Goal: Information Seeking & Learning: Learn about a topic

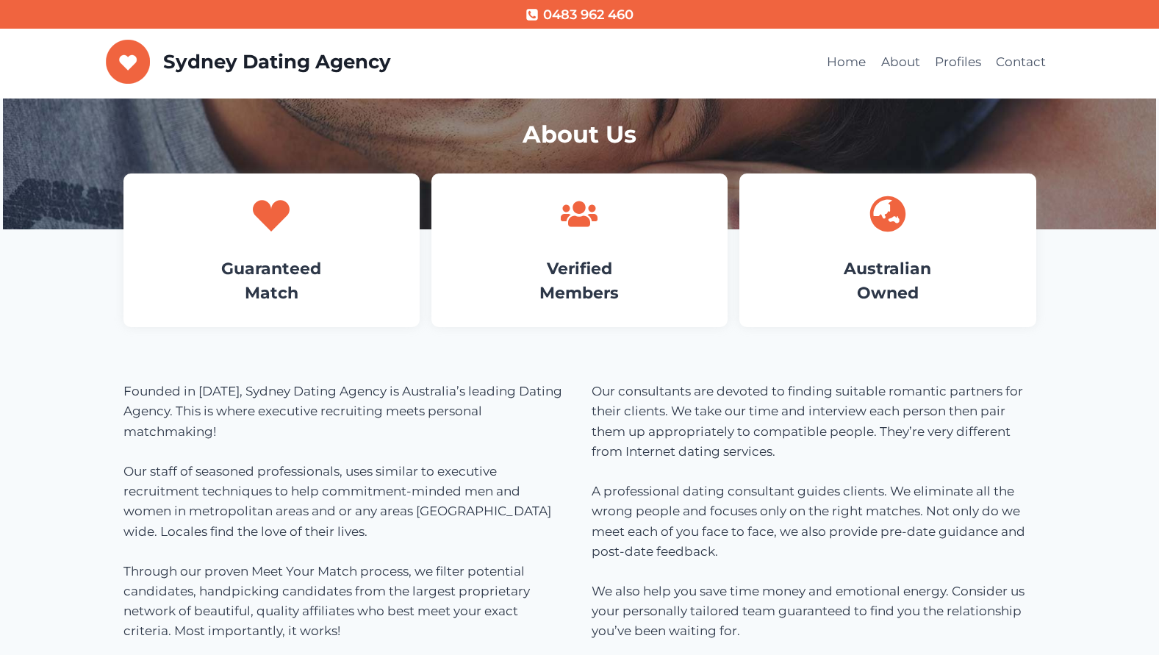
click at [331, 343] on div "Guaranteed Match Verified Members Australian Owned" at bounding box center [579, 250] width 913 height 189
click at [302, 262] on link "Guaranteed Match" at bounding box center [271, 281] width 100 height 44
click at [110, 338] on div "About Us Guaranteed Match Verified Members Australian Owned Founded in [DATE], …" at bounding box center [580, 639] width 948 height 1080
click at [309, 287] on h4 "Guaranteed Match" at bounding box center [272, 281] width 252 height 49
click at [348, 258] on h4 "Guaranteed Match" at bounding box center [272, 281] width 252 height 49
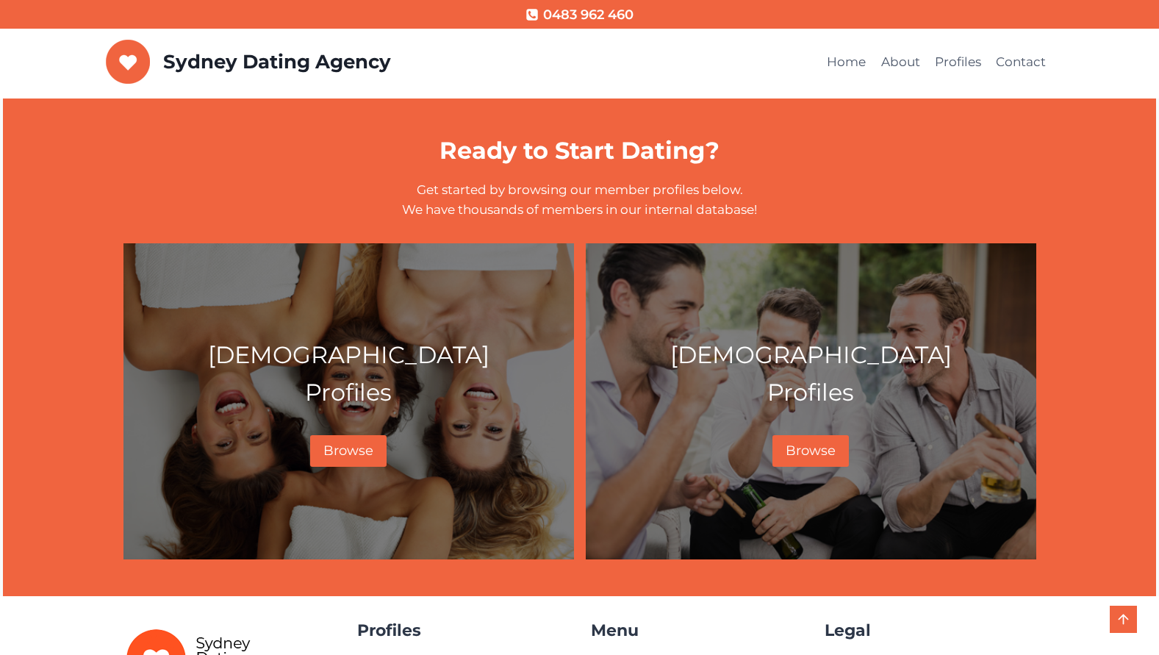
scroll to position [464, 0]
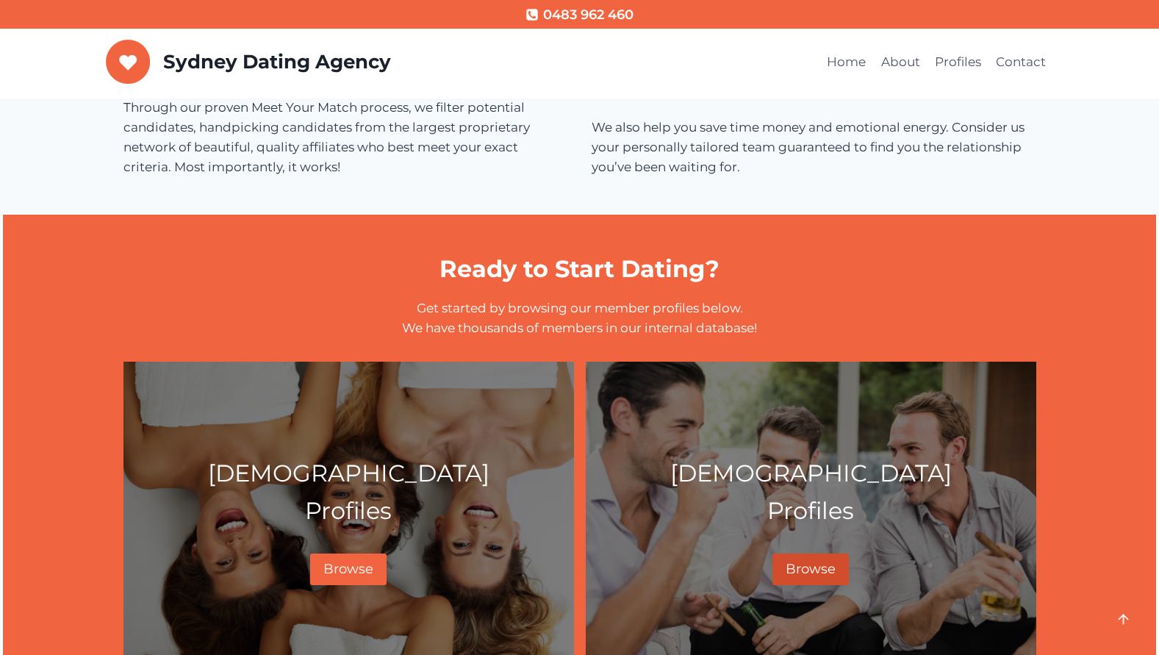
click at [819, 573] on span "Browse" at bounding box center [811, 569] width 50 height 16
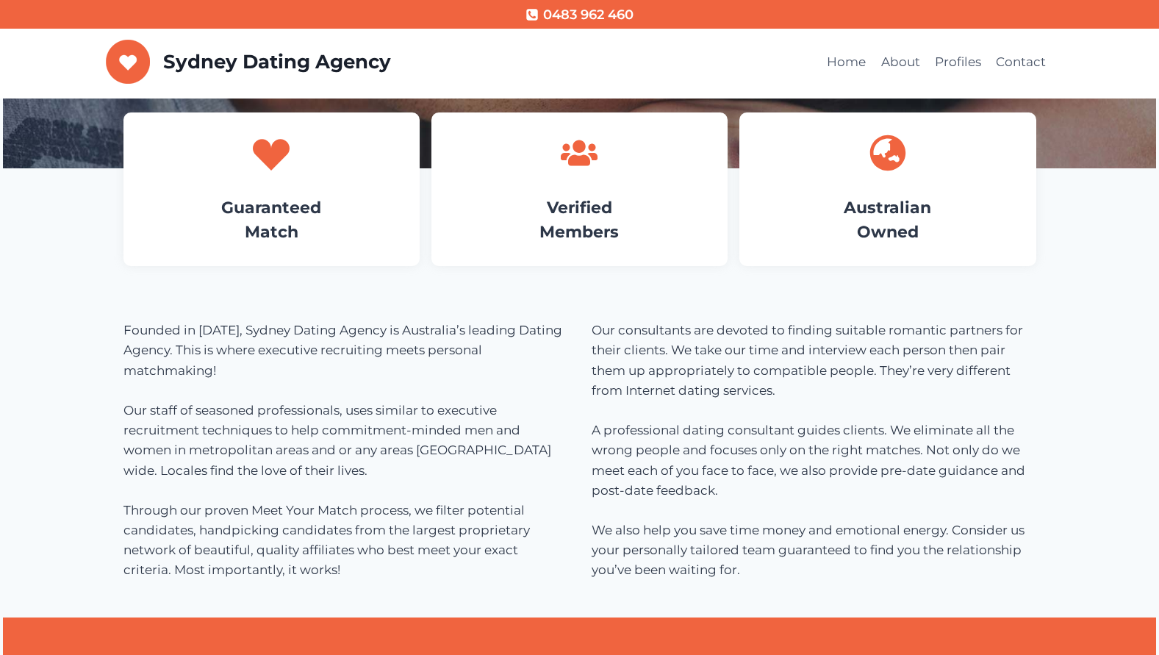
scroll to position [0, 0]
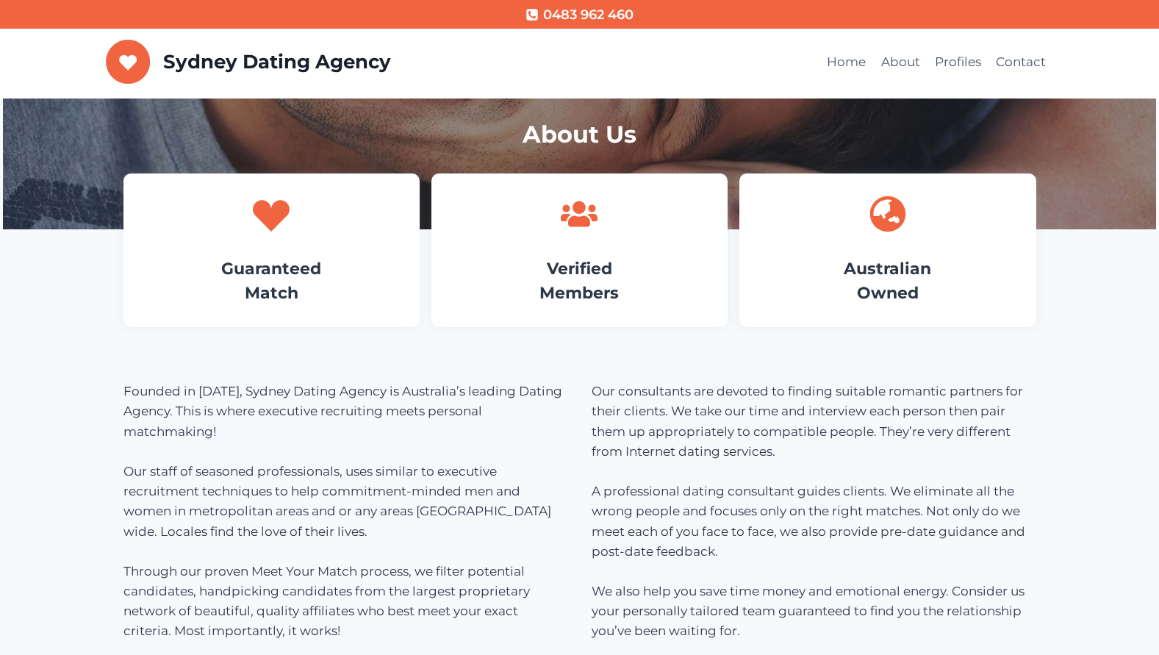
click at [351, 362] on div "Founded in [DATE], Sydney Dating Agency is Australia’s leading Dating Agency. T…" at bounding box center [579, 511] width 913 height 333
